Goal: Information Seeking & Learning: Learn about a topic

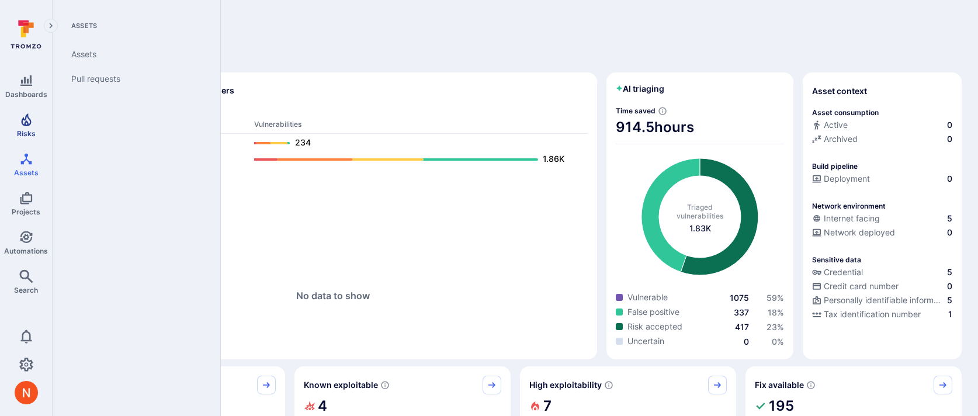
click at [27, 129] on span "Risks" at bounding box center [26, 133] width 19 height 9
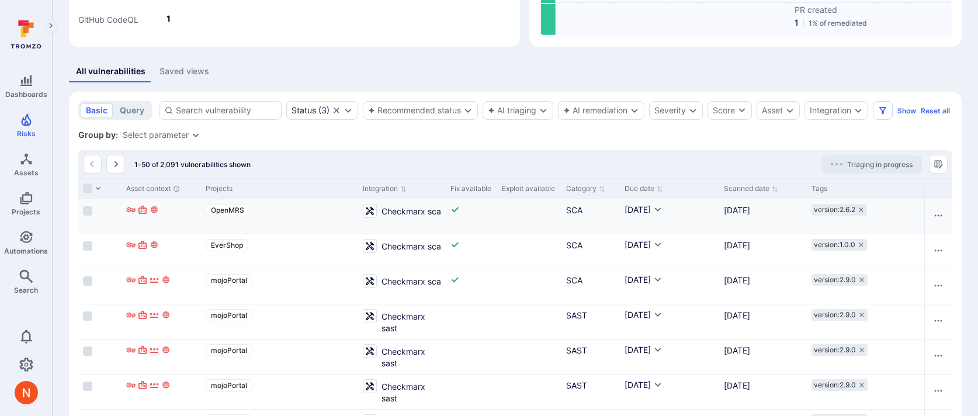
scroll to position [0, 955]
click at [831, 103] on div "Integration" at bounding box center [837, 110] width 64 height 19
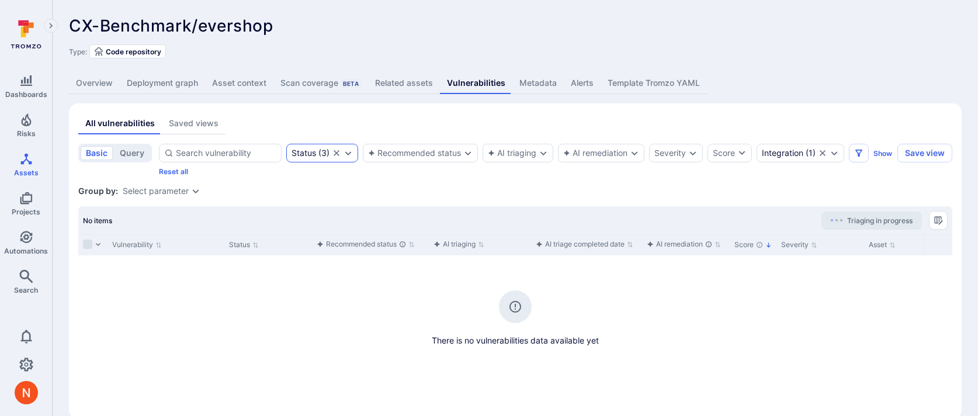
click at [334, 155] on icon "Clear selection" at bounding box center [337, 153] width 6 height 6
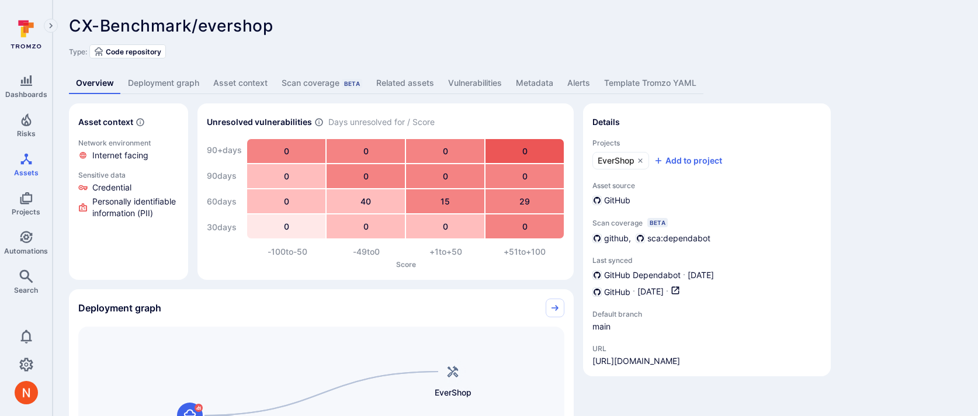
click at [483, 81] on link "Vulnerabilities" at bounding box center [475, 83] width 68 height 22
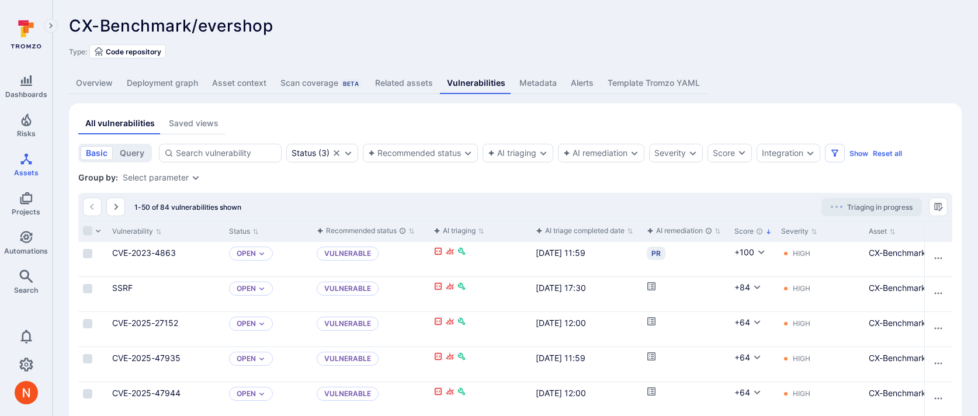
click at [102, 89] on link "Overview" at bounding box center [94, 83] width 51 height 22
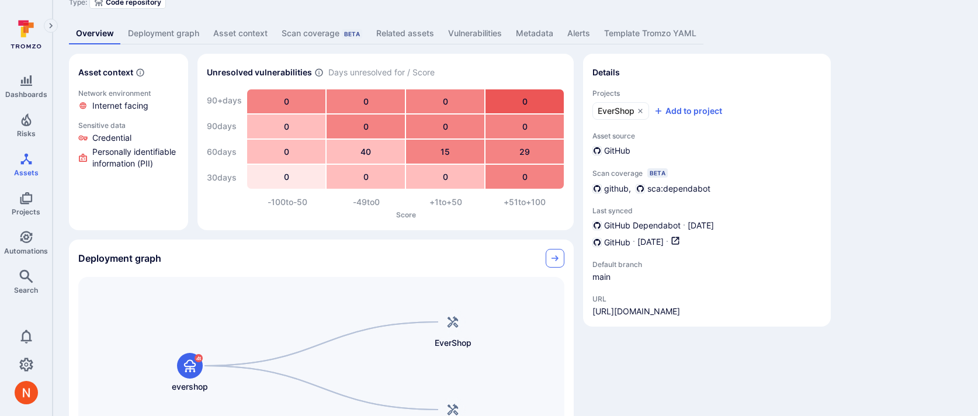
scroll to position [98, 0]
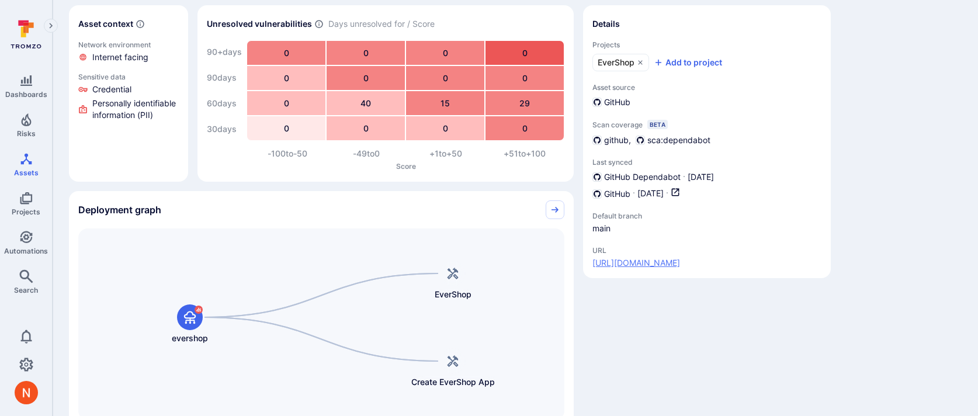
click at [680, 261] on link "[URL][DOMAIN_NAME]" at bounding box center [637, 263] width 88 height 12
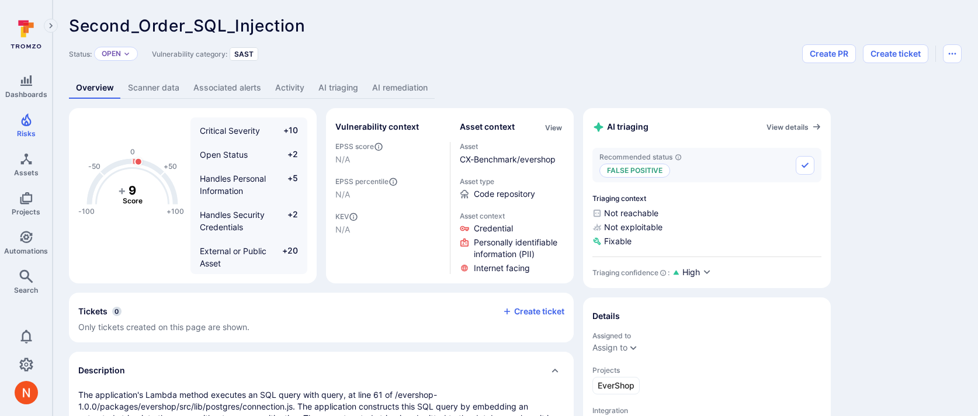
click at [377, 87] on link "AI remediation" at bounding box center [400, 88] width 70 height 22
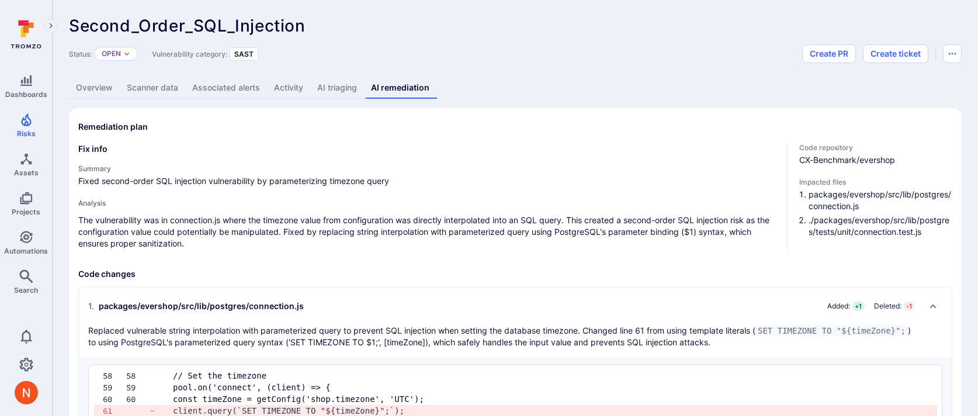
click at [330, 81] on link "AI triaging" at bounding box center [337, 88] width 54 height 22
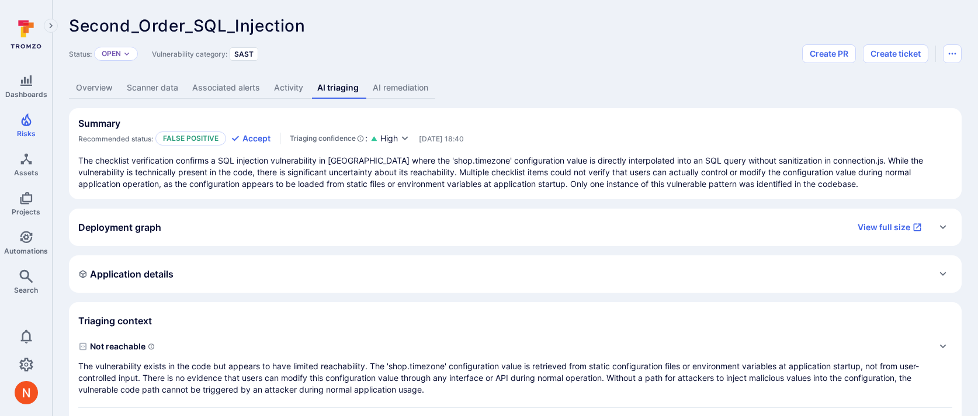
scroll to position [34, 0]
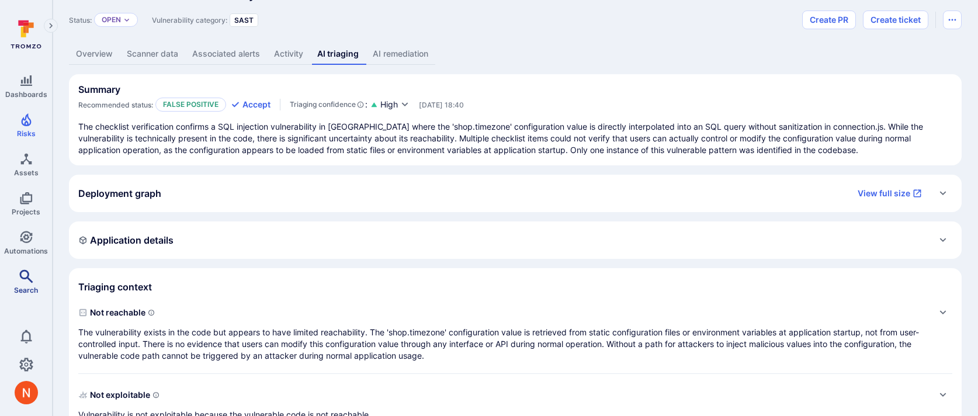
click at [34, 283] on link "Search" at bounding box center [26, 282] width 52 height 34
click at [493, 348] on p "The vulnerability exists in the code but appears to have limited reachability. …" at bounding box center [503, 344] width 851 height 35
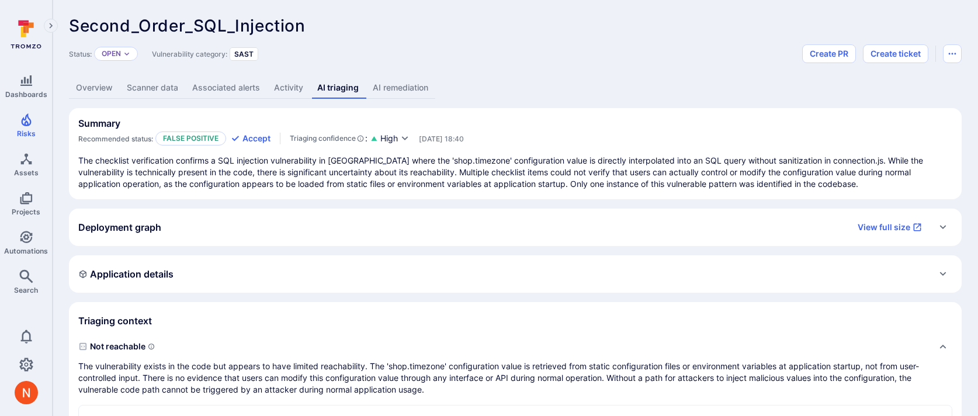
scroll to position [129, 0]
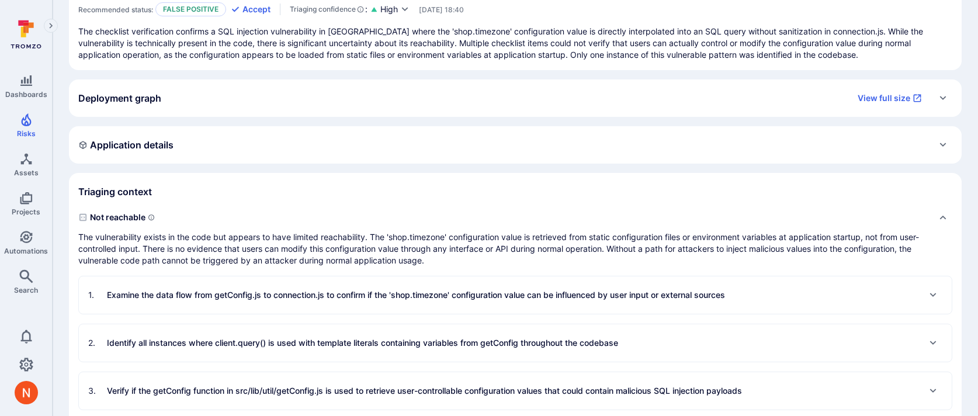
click at [526, 295] on p "Examine the data flow from getConfig.js to connection.js to confirm if the 'sho…" at bounding box center [416, 295] width 618 height 12
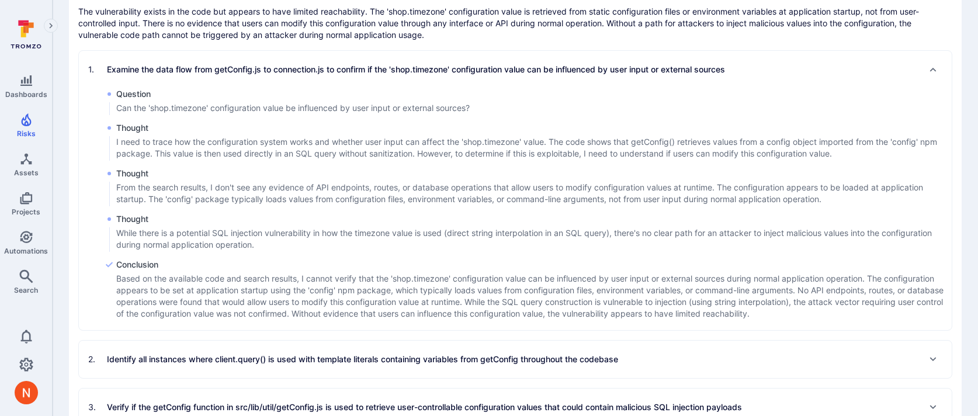
scroll to position [352, 0]
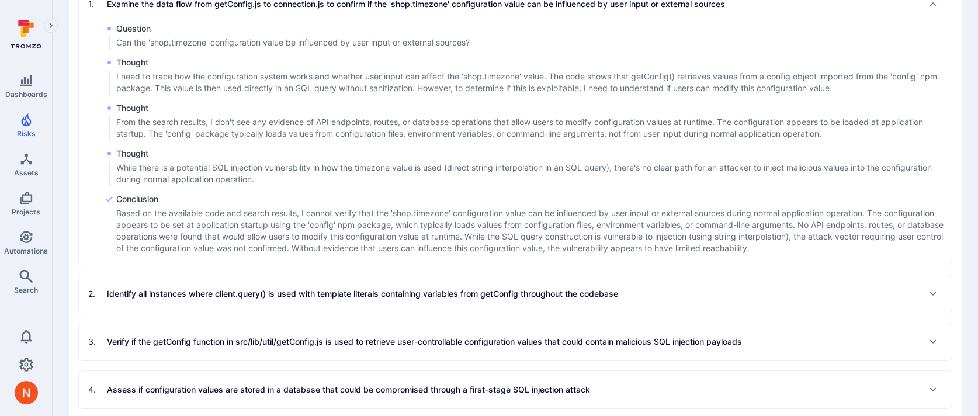
click at [385, 292] on p "Identify all instances where client.query() is used with template literals cont…" at bounding box center [362, 294] width 511 height 12
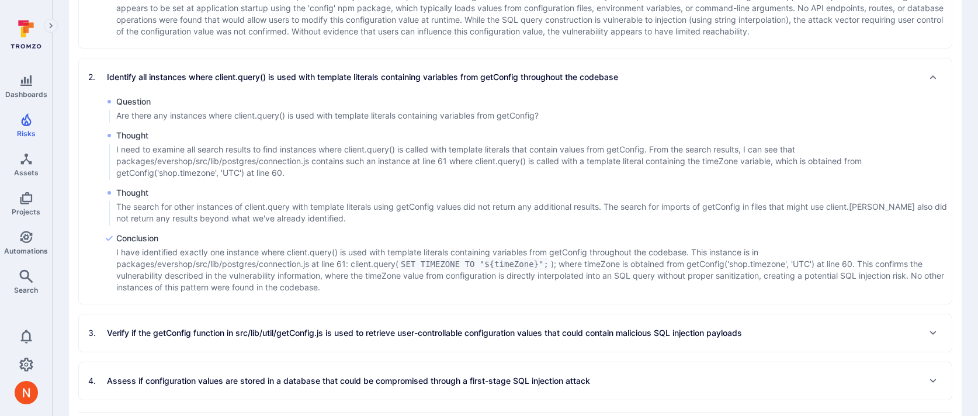
scroll to position [642, 0]
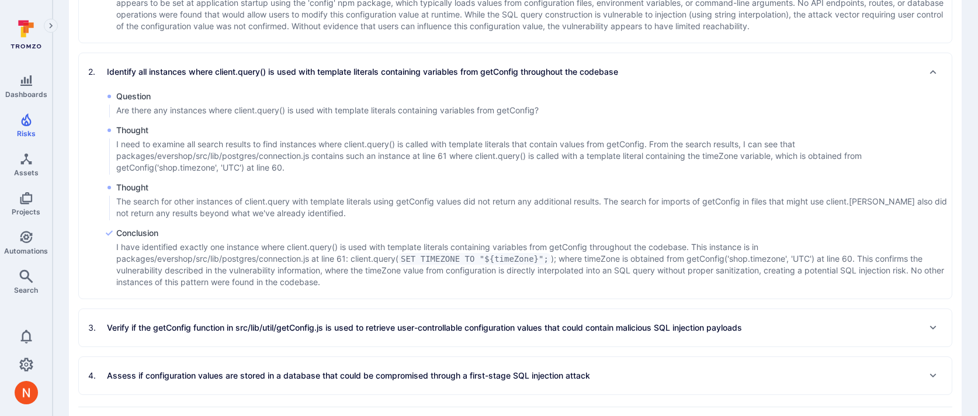
click at [379, 333] on p "Verify if the getConfig function in src/lib/util/getConfig.js is used to retrie…" at bounding box center [424, 328] width 635 height 12
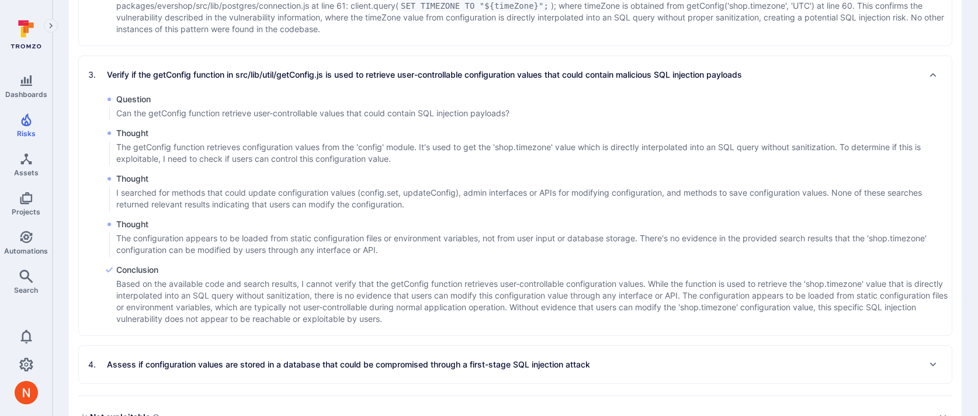
scroll to position [900, 0]
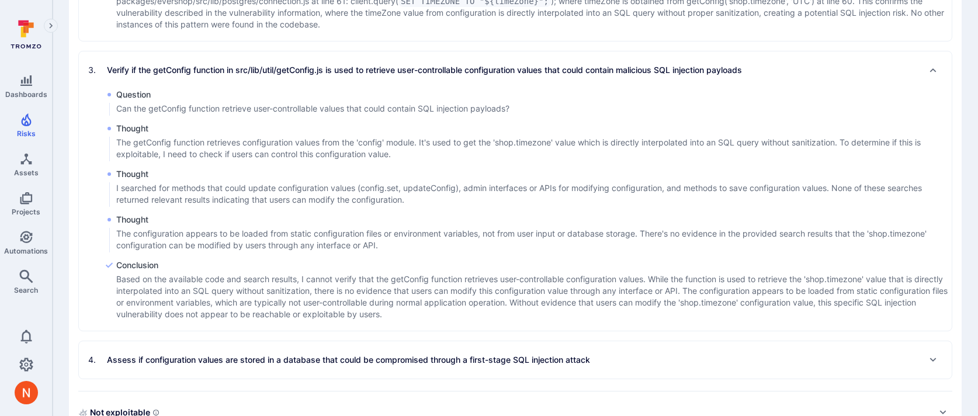
click at [377, 358] on p "Assess if configuration values are stored in a database that could be compromis…" at bounding box center [348, 360] width 483 height 12
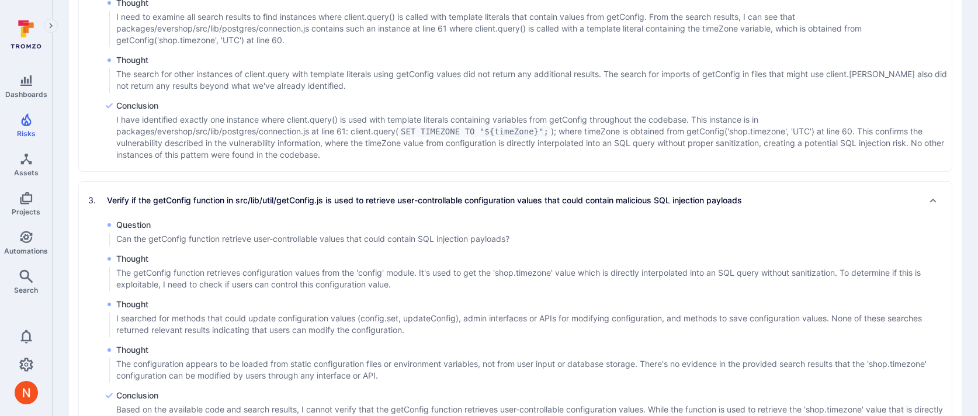
scroll to position [562, 0]
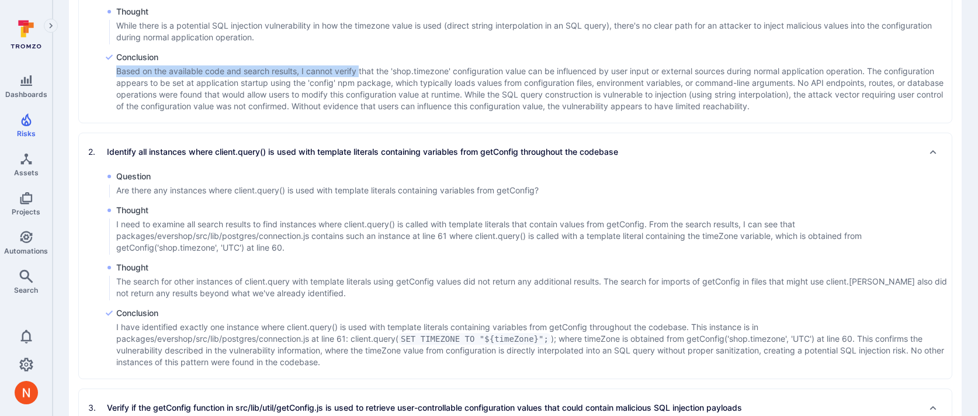
drag, startPoint x: 115, startPoint y: 71, endPoint x: 359, endPoint y: 67, distance: 244.3
click at [359, 67] on div "Conclusion Based on the available code and search results, I cannot verify that…" at bounding box center [528, 82] width 847 height 62
copy p "Based on the available code and search results, I cannot verify"
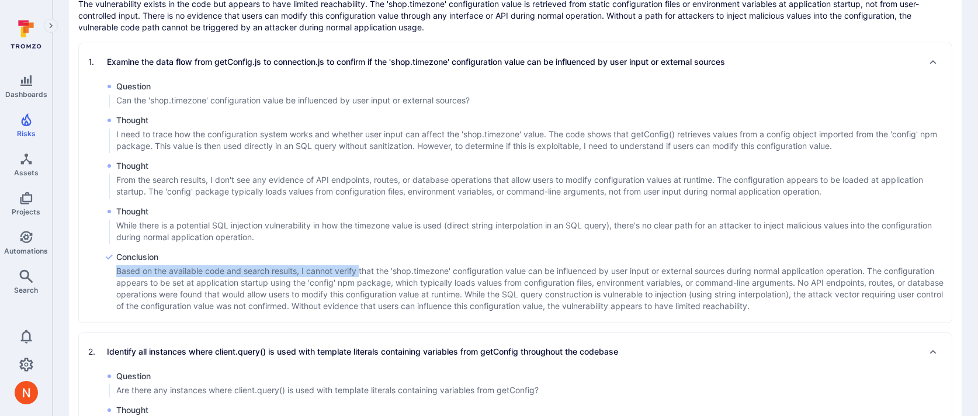
scroll to position [363, 0]
